Goal: Task Accomplishment & Management: Complete application form

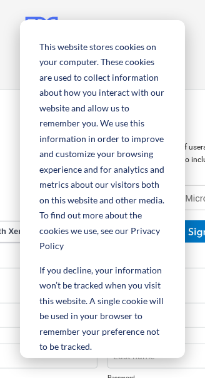
click at [166, 363] on button "Cookies settings" at bounding box center [102, 377] width 126 height 29
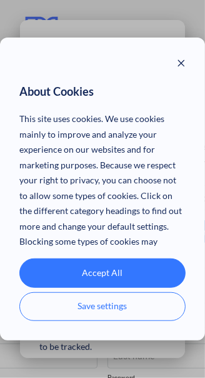
click at [51, 323] on button "Necessary" at bounding box center [76, 331] width 78 height 16
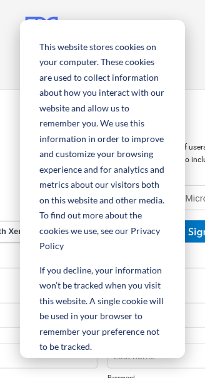
click at [166, 363] on button "Cookies settings" at bounding box center [102, 377] width 126 height 29
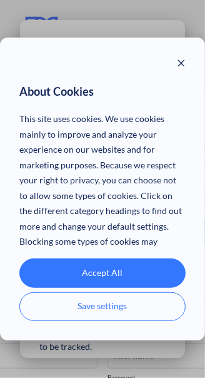
click at [73, 323] on span "Necessary" at bounding box center [75, 331] width 40 height 16
